Goal: Task Accomplishment & Management: Complete application form

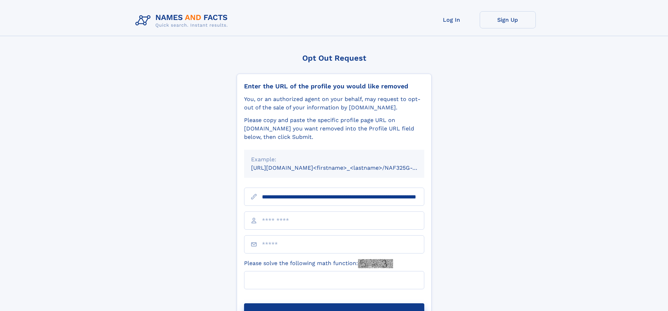
scroll to position [0, 73]
type input "**********"
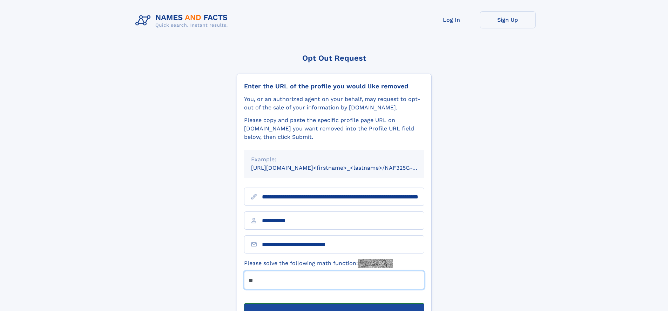
type input "**"
click at [334, 303] on button "Submit Opt Out Request" at bounding box center [334, 314] width 180 height 22
